Goal: Task Accomplishment & Management: Complete application form

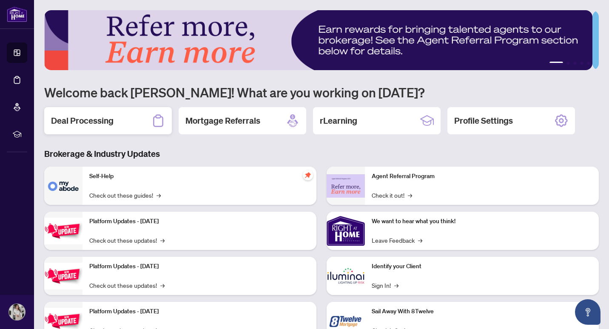
click at [135, 121] on div "Deal Processing" at bounding box center [108, 120] width 128 height 27
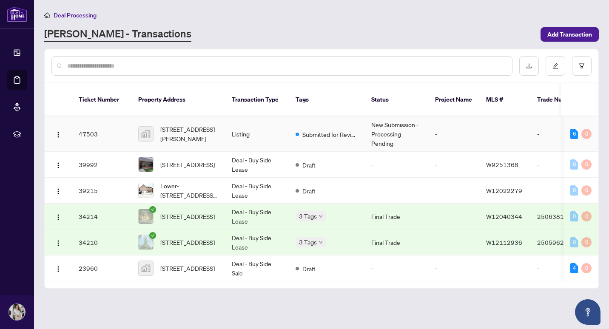
click at [119, 128] on td "47503" at bounding box center [102, 134] width 60 height 35
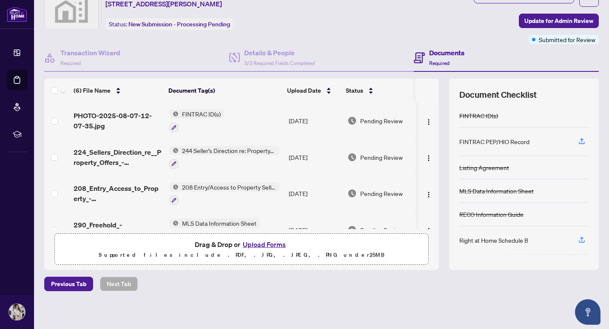
scroll to position [39, 0]
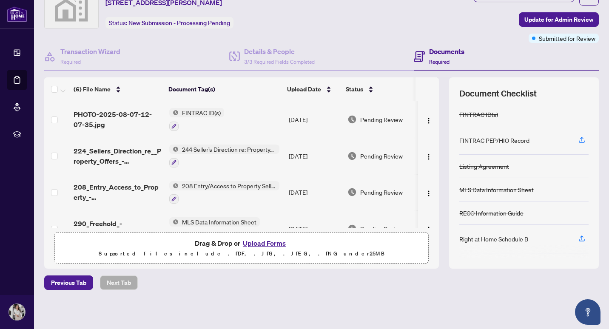
click at [273, 242] on button "Upload Forms" at bounding box center [264, 243] width 48 height 11
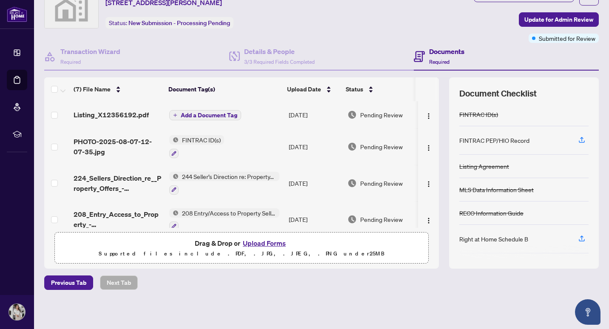
click at [474, 142] on div "FINTRAC PEP/HIO Record" at bounding box center [494, 140] width 70 height 9
click at [578, 140] on icon "button" at bounding box center [582, 140] width 8 height 8
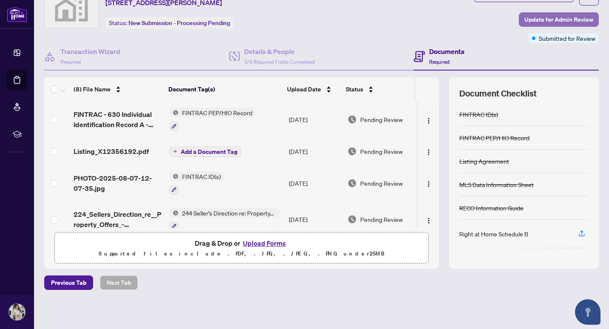
click at [567, 14] on span "Update for Admin Review" at bounding box center [558, 20] width 69 height 14
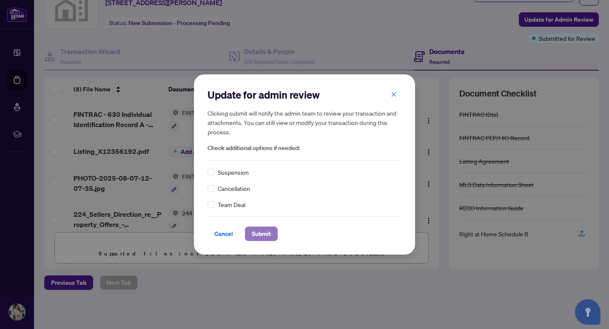
click at [262, 240] on span "Submit" at bounding box center [261, 234] width 19 height 14
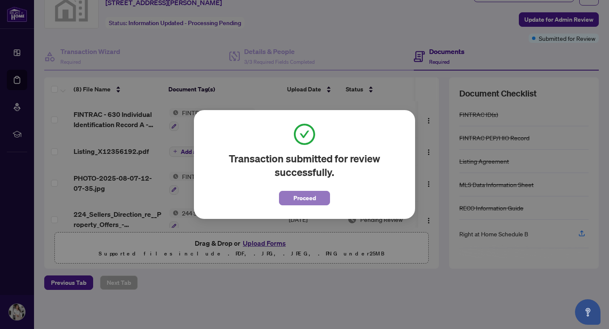
click at [320, 201] on button "Proceed" at bounding box center [304, 198] width 51 height 14
